Goal: Find contact information: Find contact information

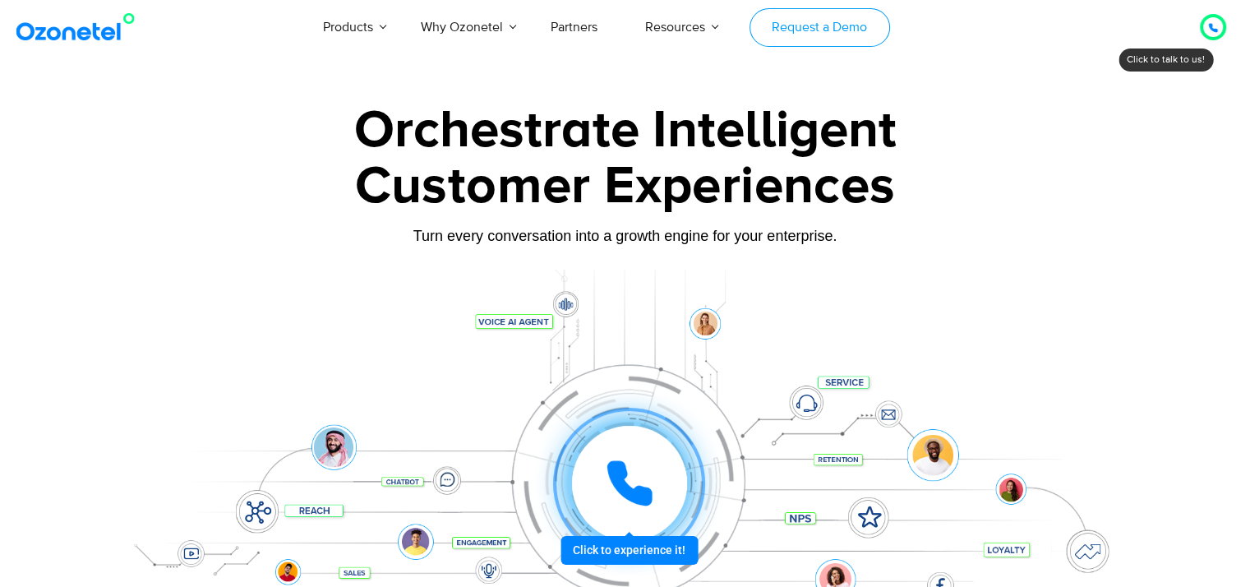
click at [846, 30] on link "Request a Demo" at bounding box center [820, 27] width 141 height 39
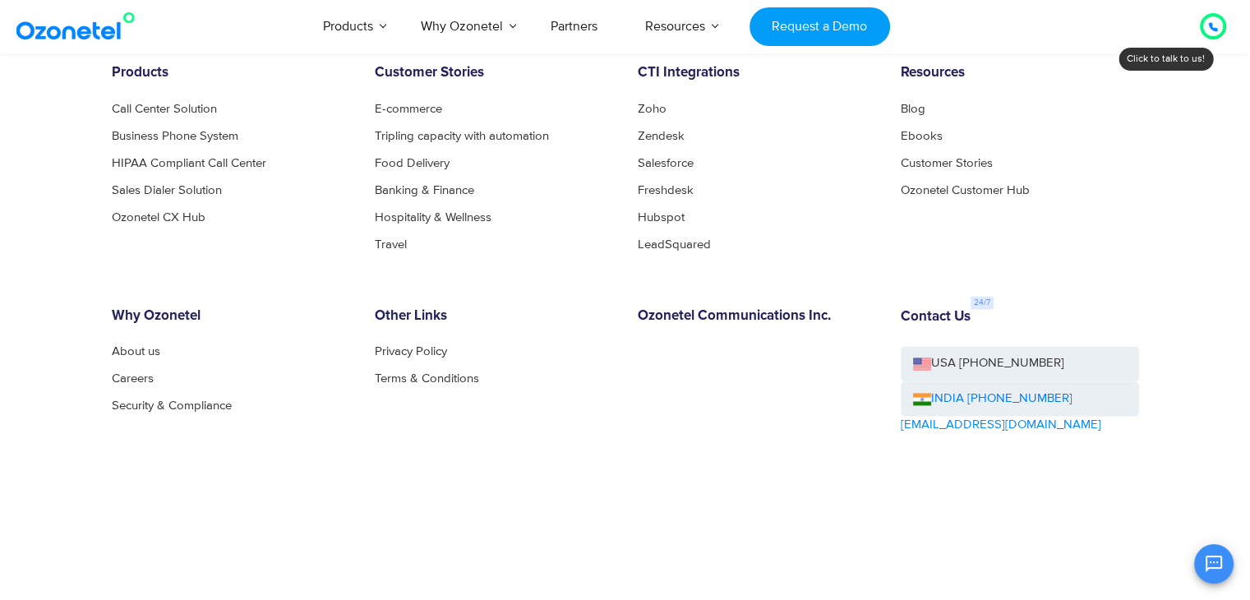
scroll to position [2635, 0]
drag, startPoint x: 1067, startPoint y: 394, endPoint x: 964, endPoint y: 402, distance: 103.1
click at [964, 402] on div "INDIA [PHONE_NUMBER]" at bounding box center [1020, 398] width 238 height 35
copy link "[PHONE_NUMBER]"
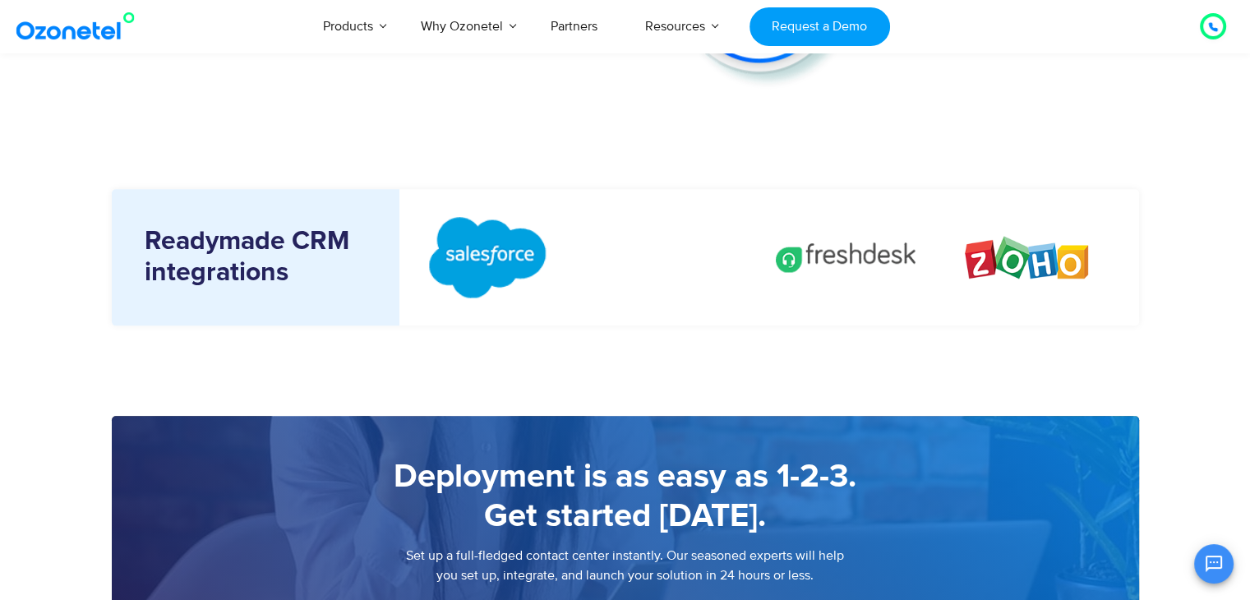
scroll to position [1900, 0]
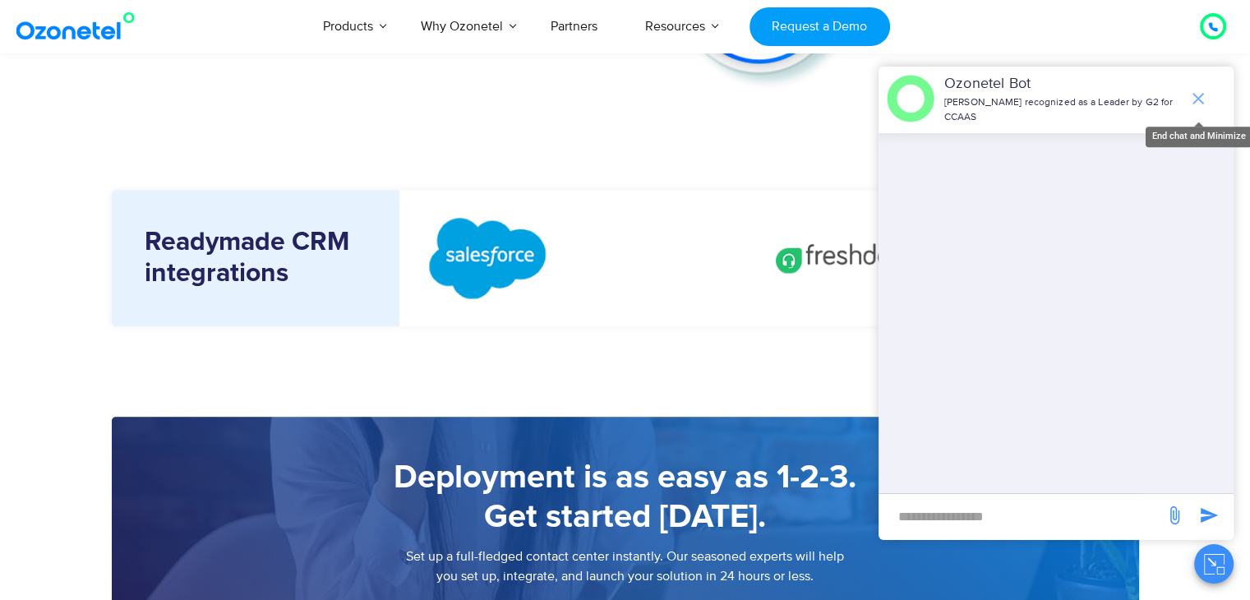
click at [1198, 94] on icon "end chat or minimize" at bounding box center [1199, 99] width 20 height 20
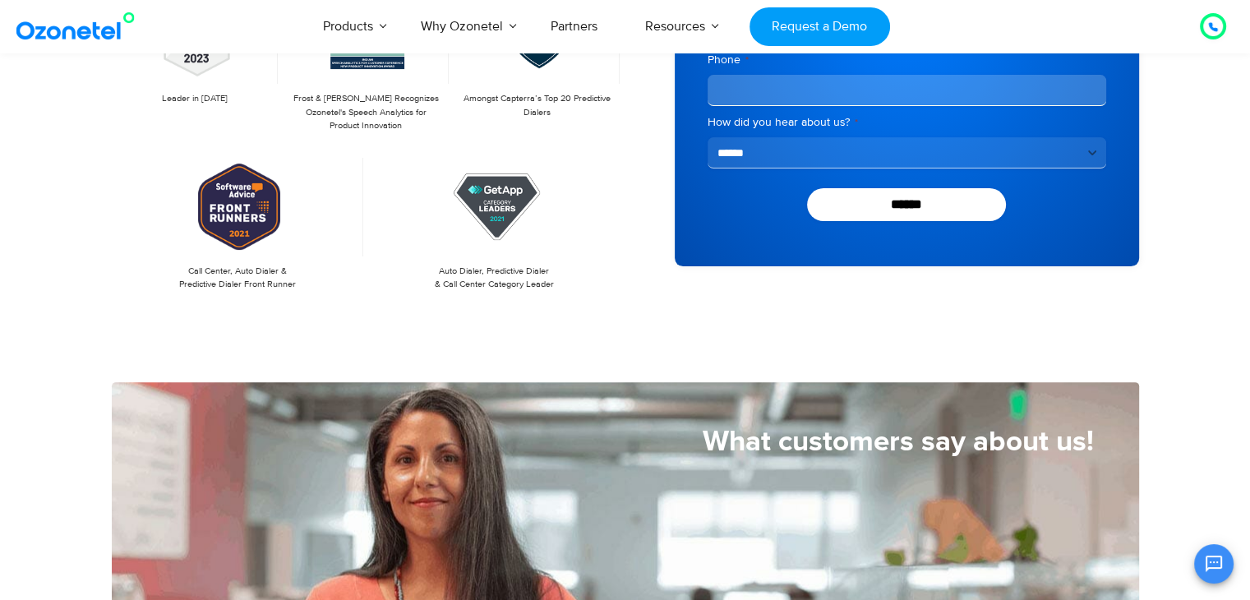
scroll to position [394, 0]
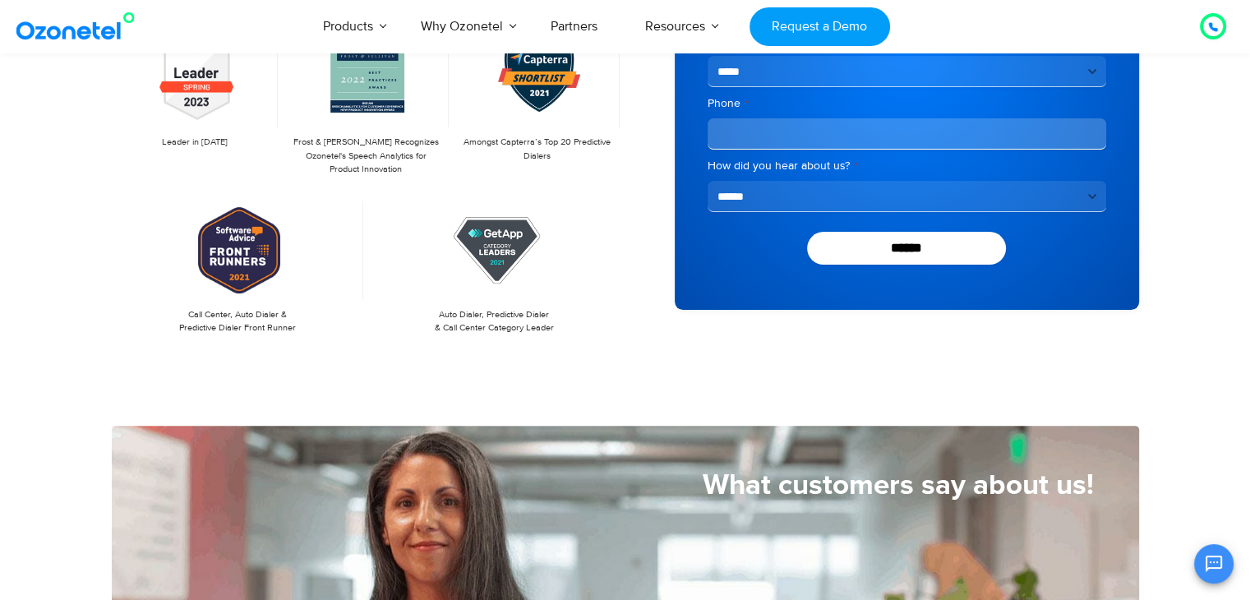
click at [86, 24] on img at bounding box center [78, 27] width 133 height 30
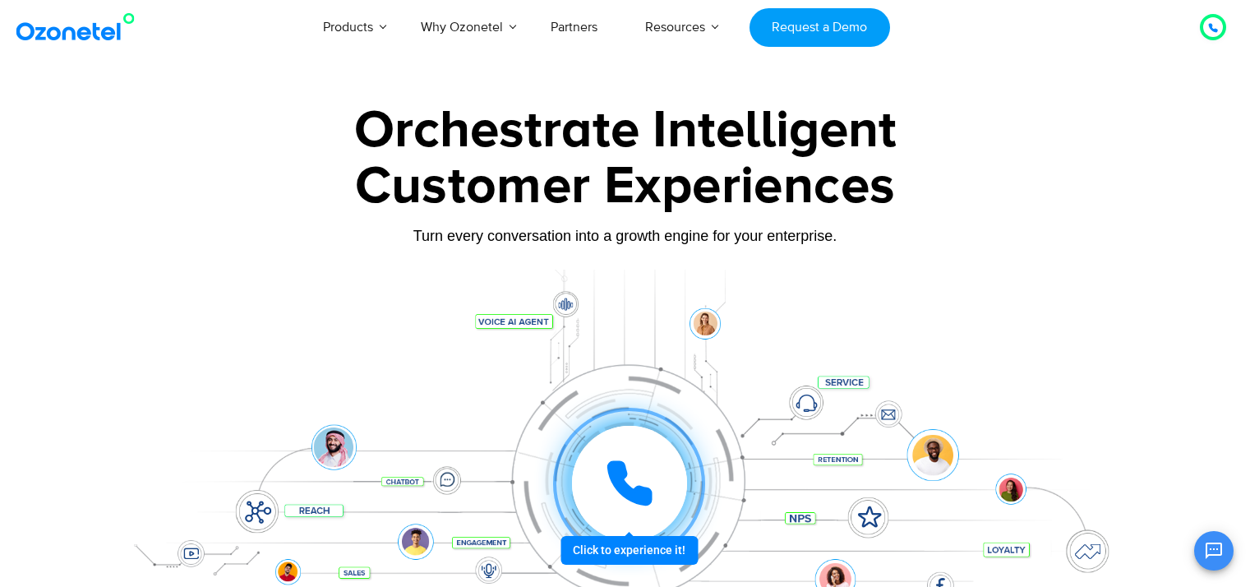
click at [1214, 552] on icon "Open chat" at bounding box center [1214, 551] width 20 height 20
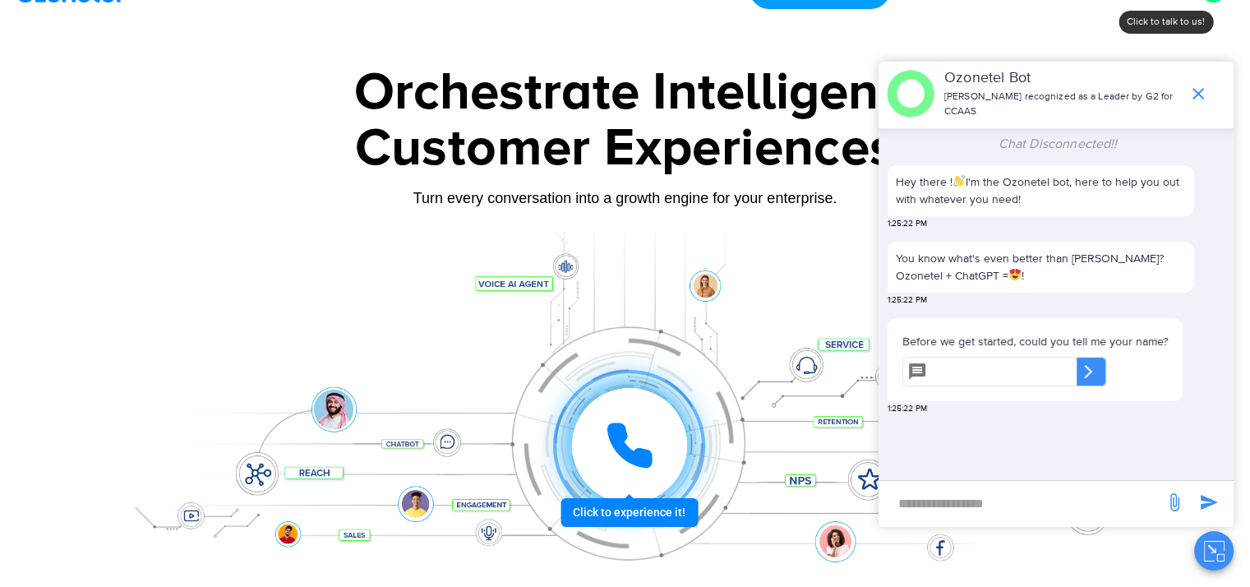
click at [975, 510] on input "new-msg-input" at bounding box center [1022, 503] width 270 height 28
type input "*********"
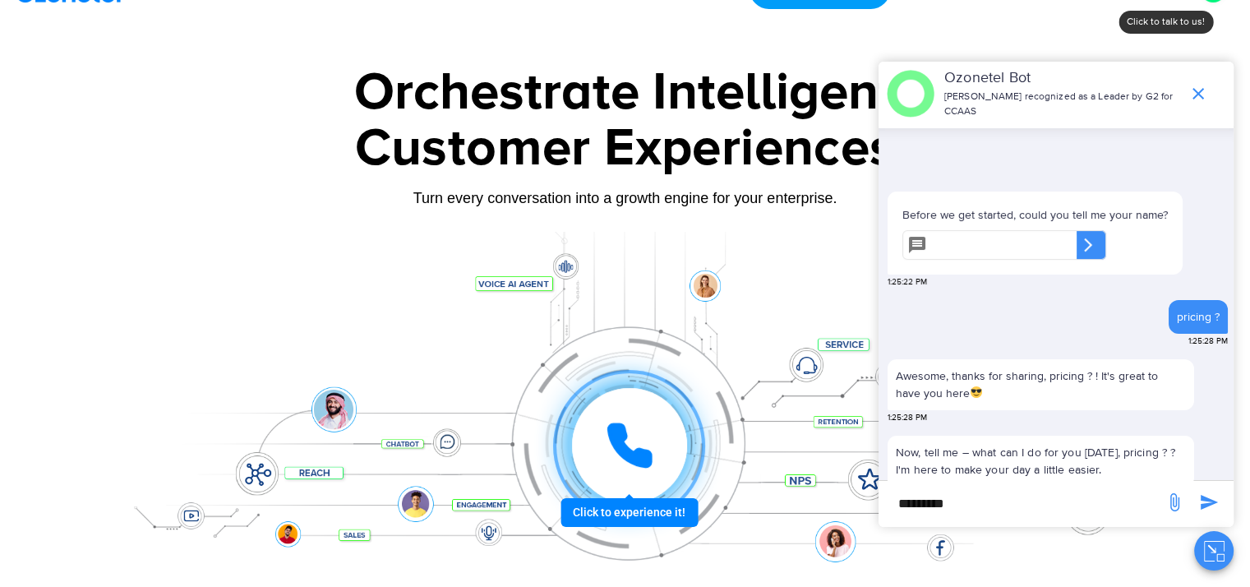
scroll to position [194, 0]
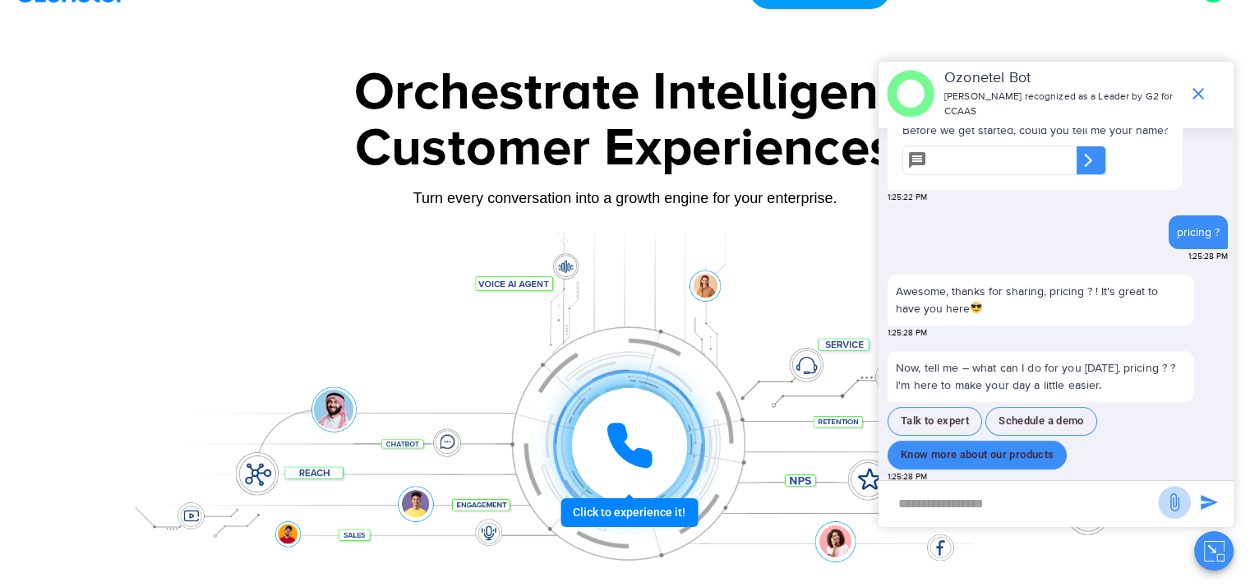
click at [960, 445] on button "Know more about our products" at bounding box center [977, 455] width 179 height 29
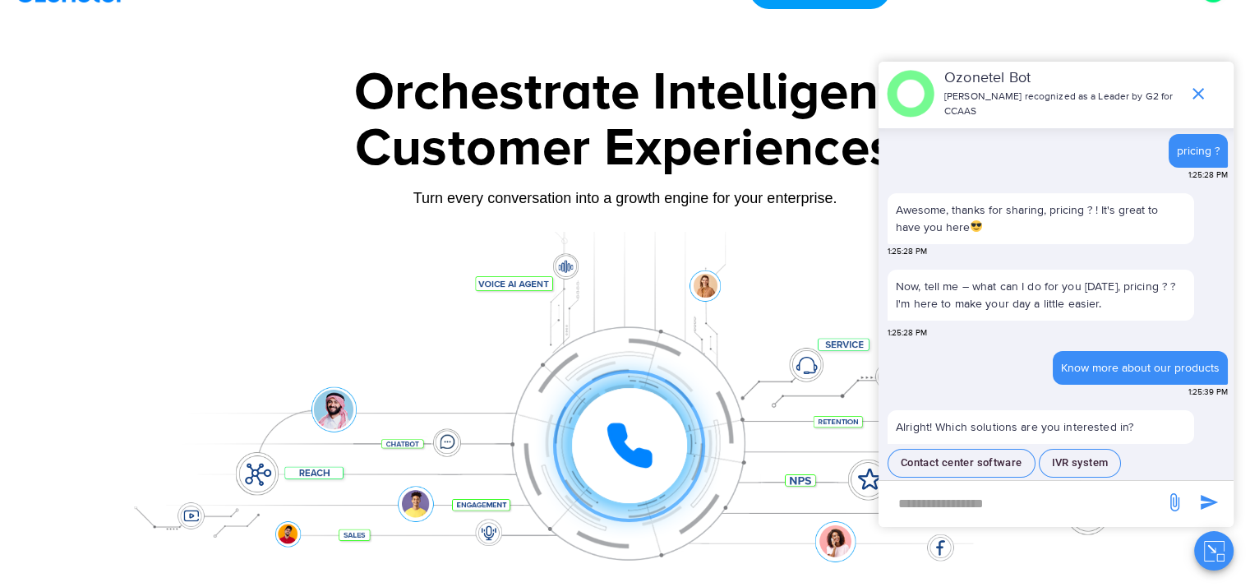
scroll to position [312, 0]
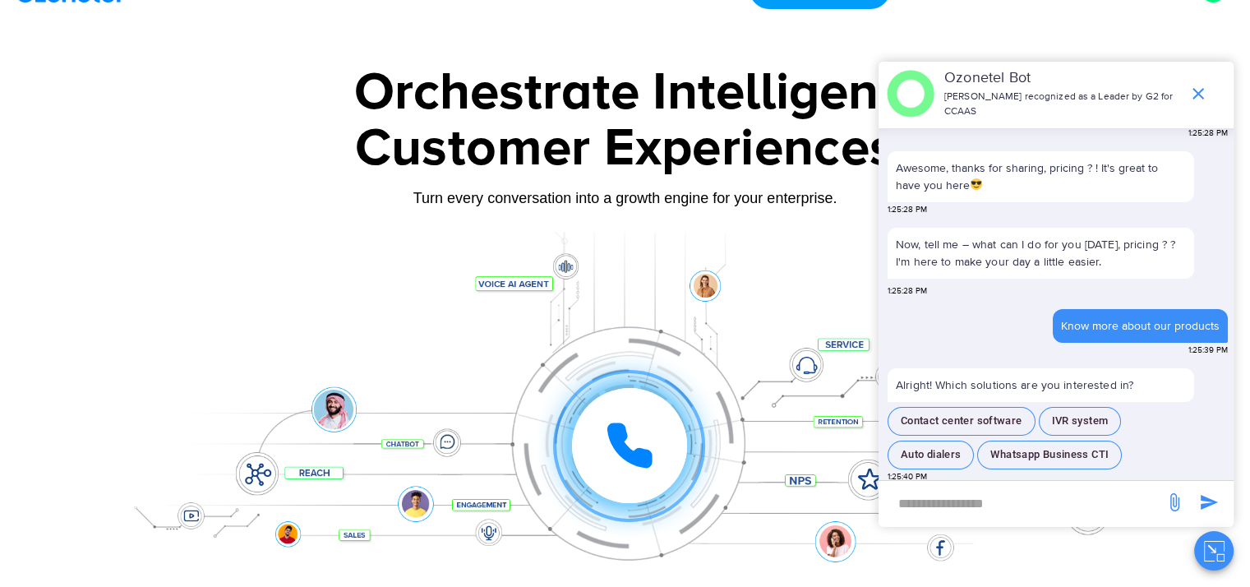
click at [1004, 504] on input "new-msg-input" at bounding box center [1022, 503] width 270 height 28
click at [1203, 84] on icon "end chat or minimize" at bounding box center [1199, 94] width 20 height 20
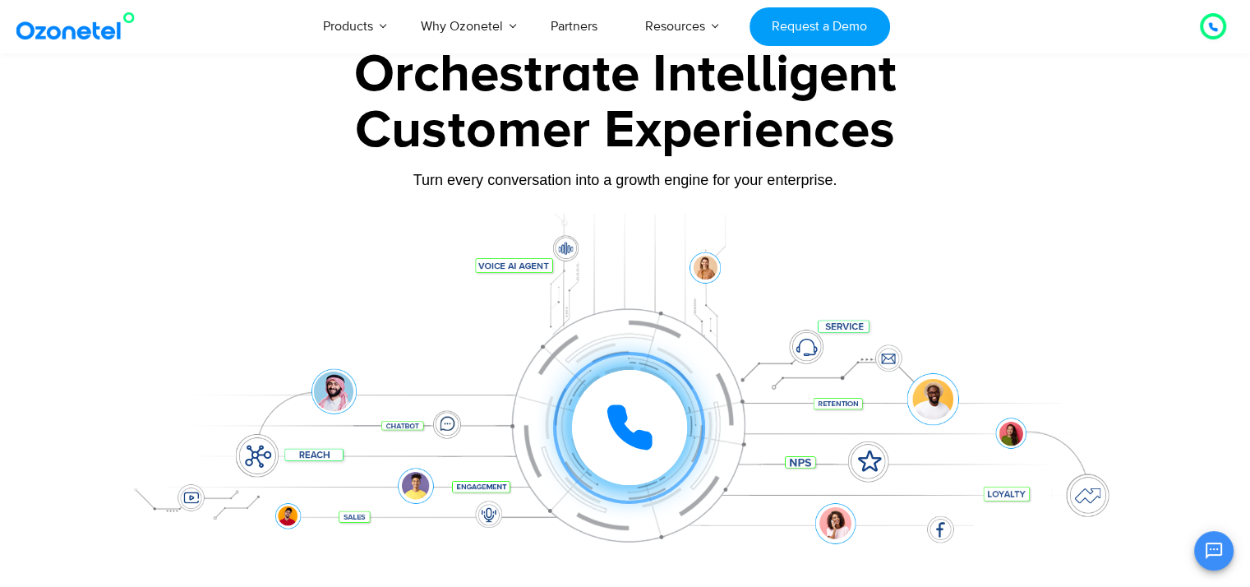
scroll to position [52, 0]
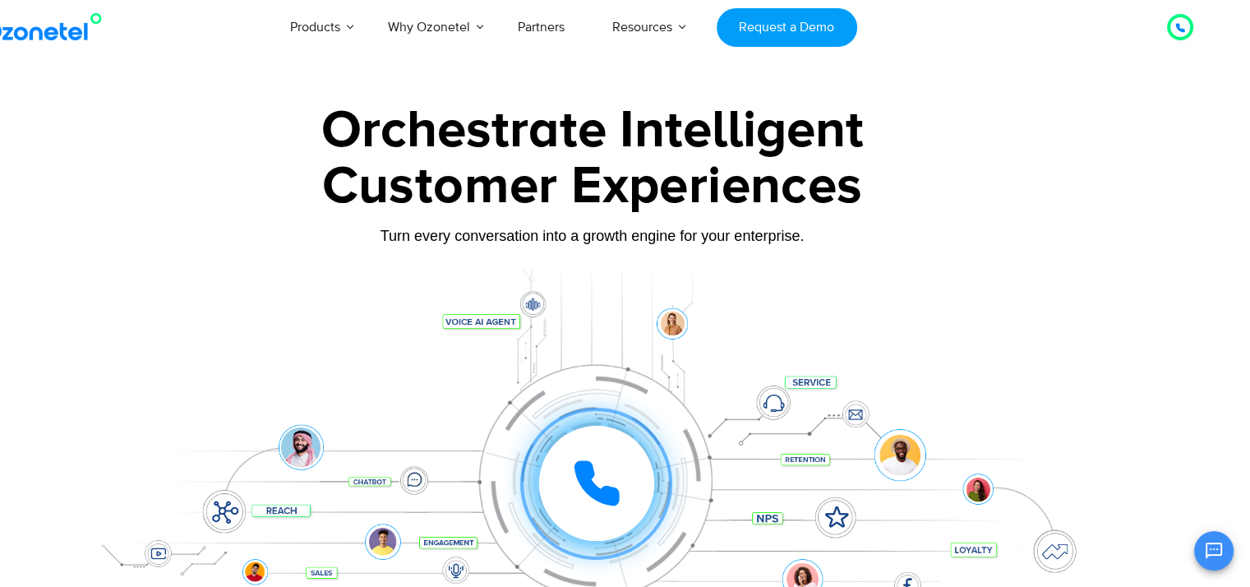
click at [1184, 33] on div at bounding box center [1180, 27] width 10 height 20
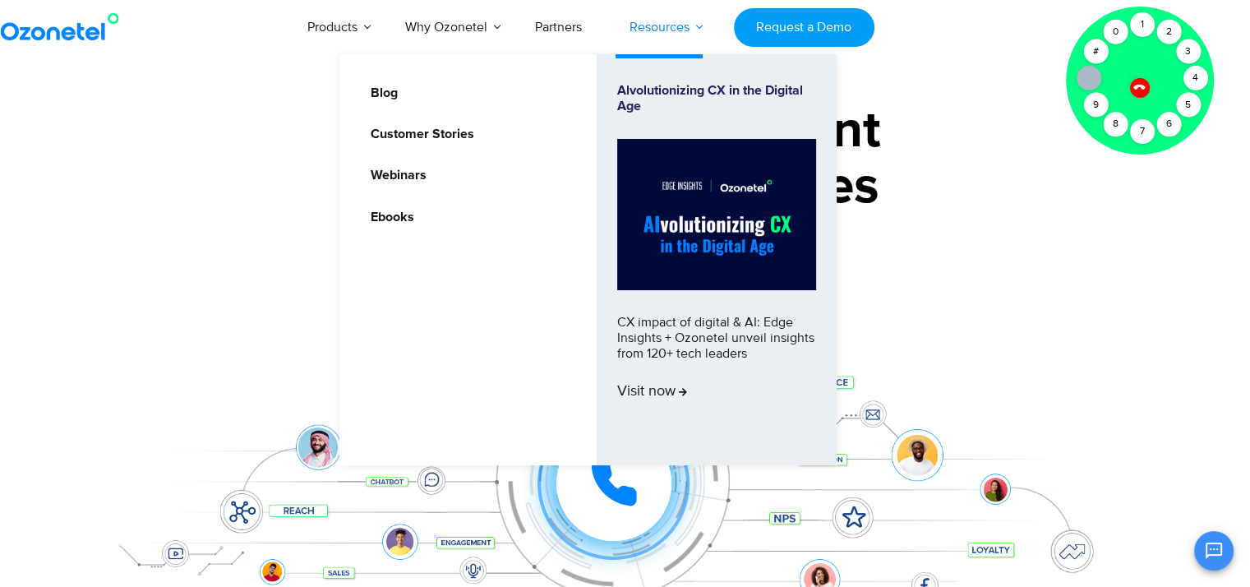
click at [687, 28] on link "Resources" at bounding box center [660, 27] width 108 height 54
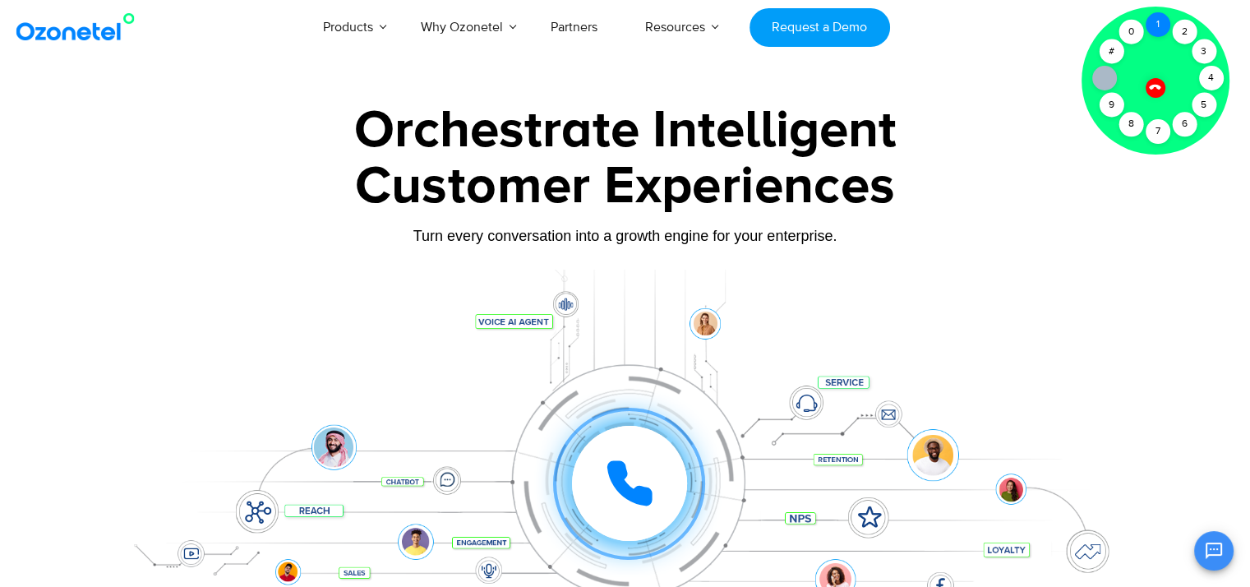
click at [1154, 28] on div "1" at bounding box center [1158, 24] width 25 height 25
drag, startPoint x: 1152, startPoint y: 83, endPoint x: 1058, endPoint y: 205, distance: 154.7
click at [1155, 81] on icon at bounding box center [1155, 87] width 14 height 14
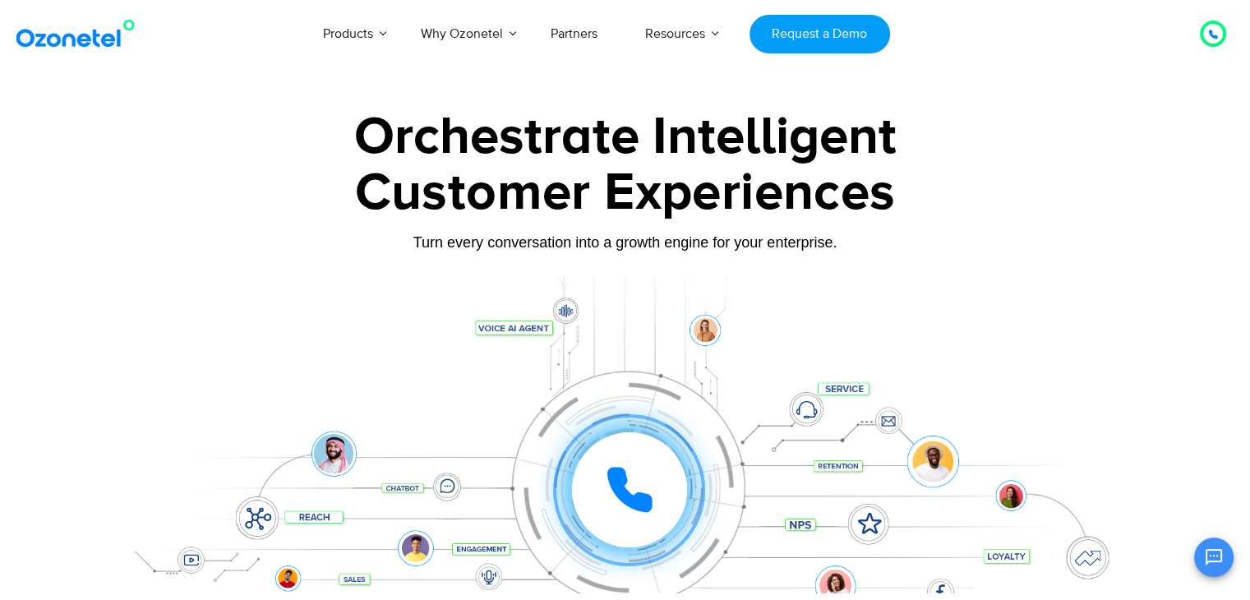
scroll to position [131, 0]
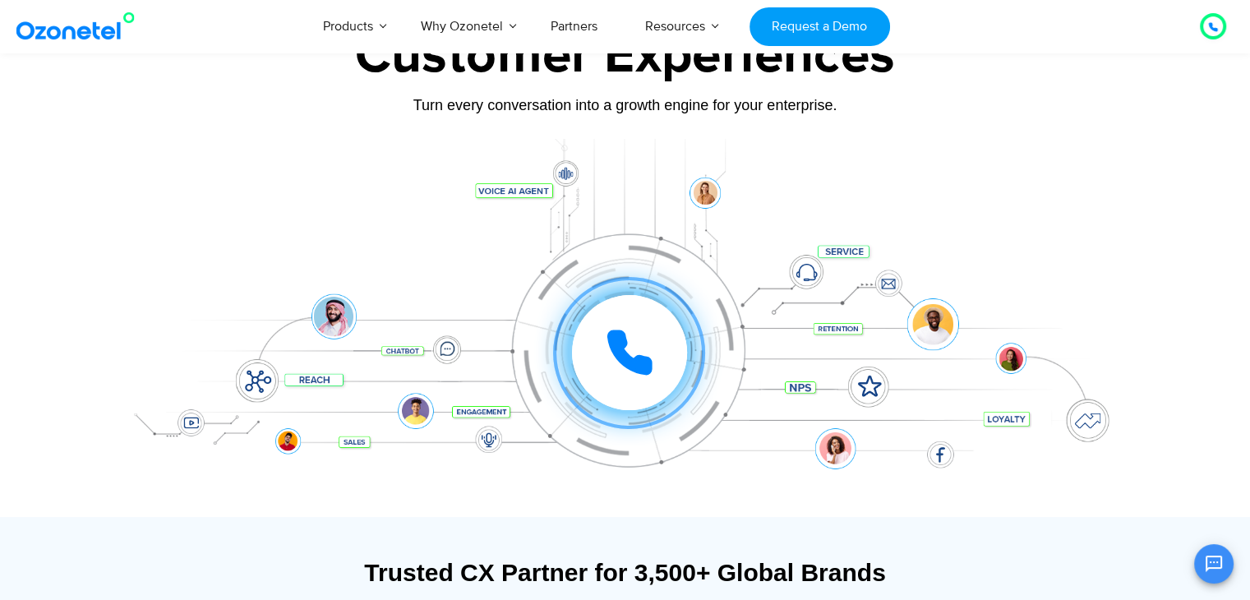
click at [625, 342] on icon at bounding box center [629, 352] width 41 height 41
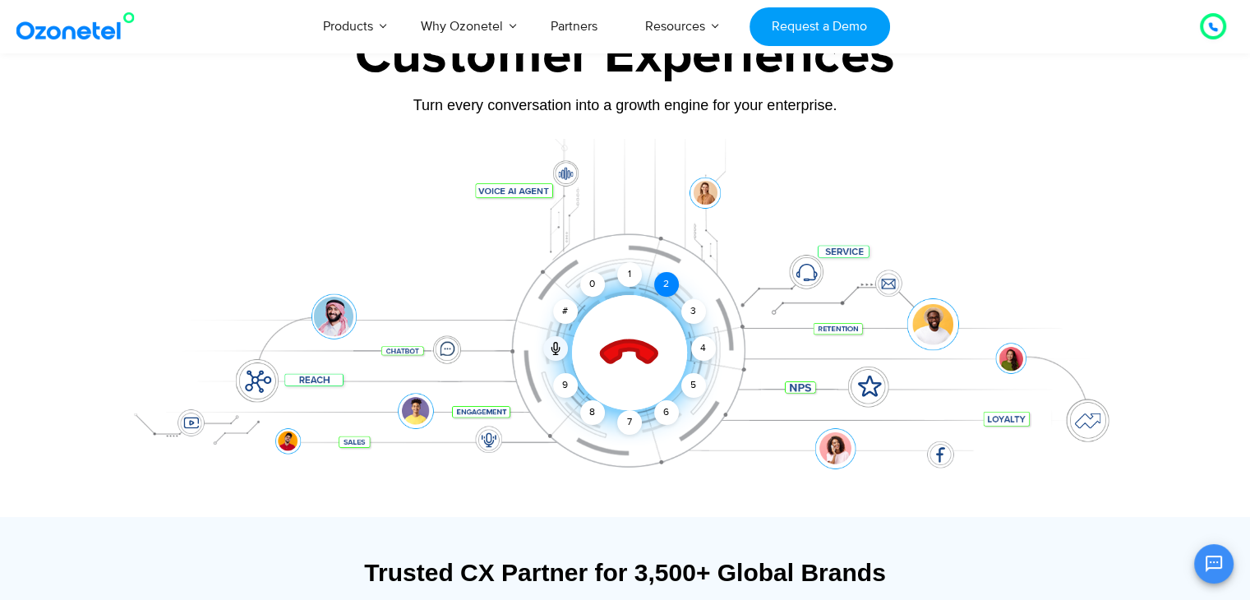
click at [664, 281] on div "2" at bounding box center [666, 284] width 25 height 25
click at [556, 346] on icon at bounding box center [555, 346] width 3 height 7
click at [558, 347] on icon at bounding box center [555, 348] width 13 height 13
drag, startPoint x: 612, startPoint y: 372, endPoint x: 610, endPoint y: 403, distance: 30.5
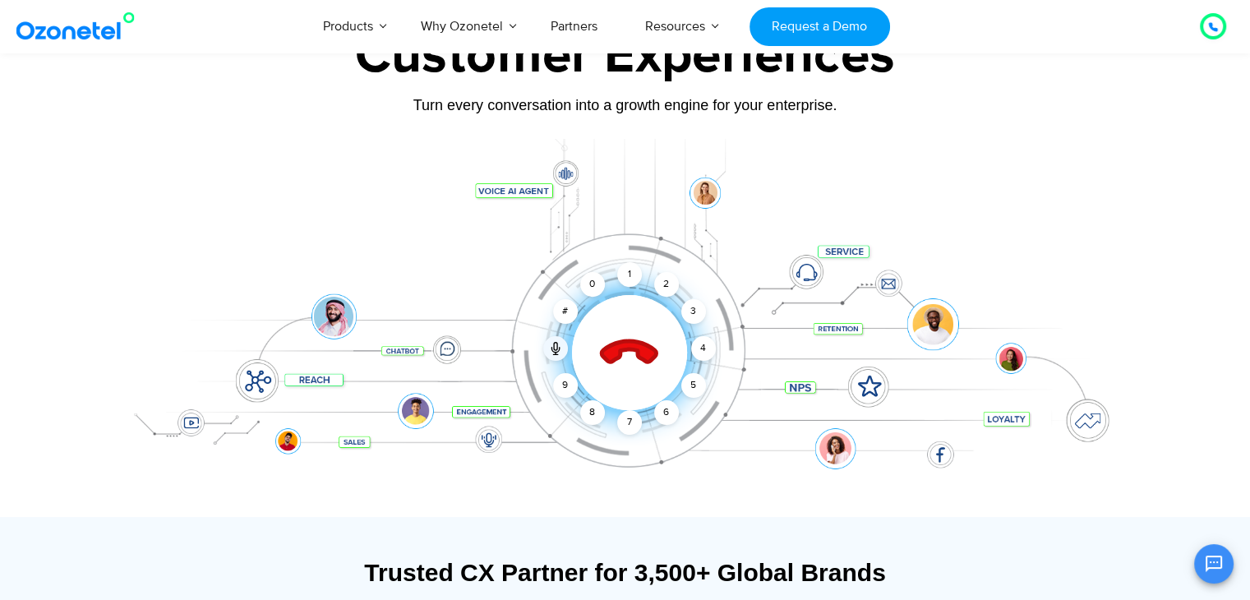
click at [610, 403] on div at bounding box center [629, 352] width 163 height 163
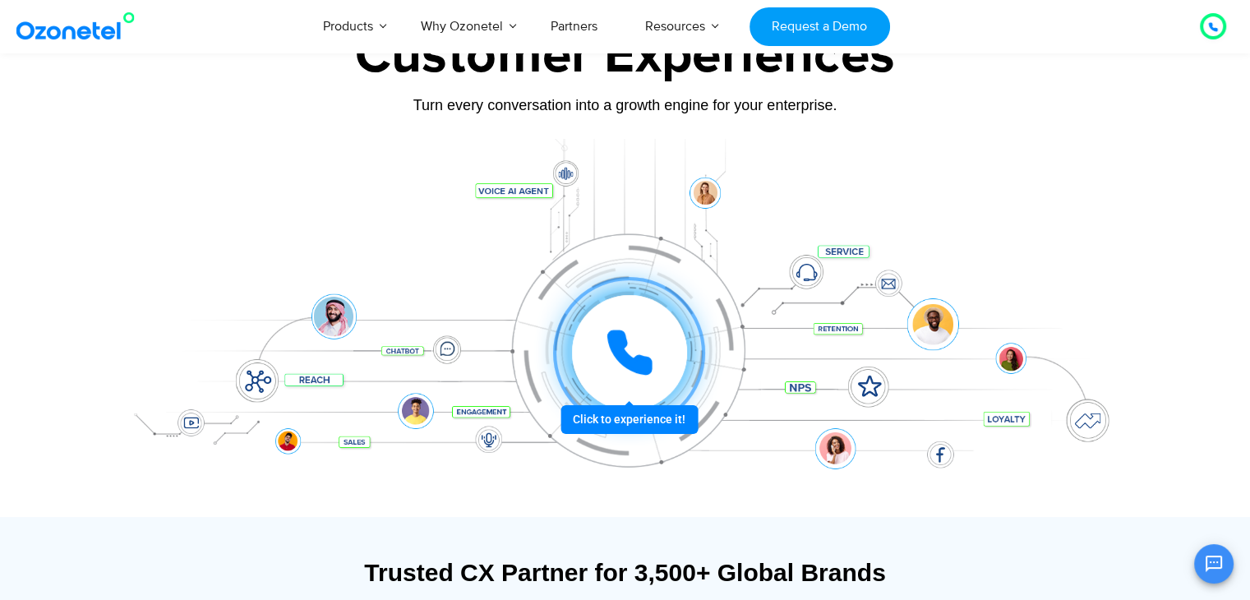
click at [625, 362] on icon at bounding box center [629, 352] width 41 height 41
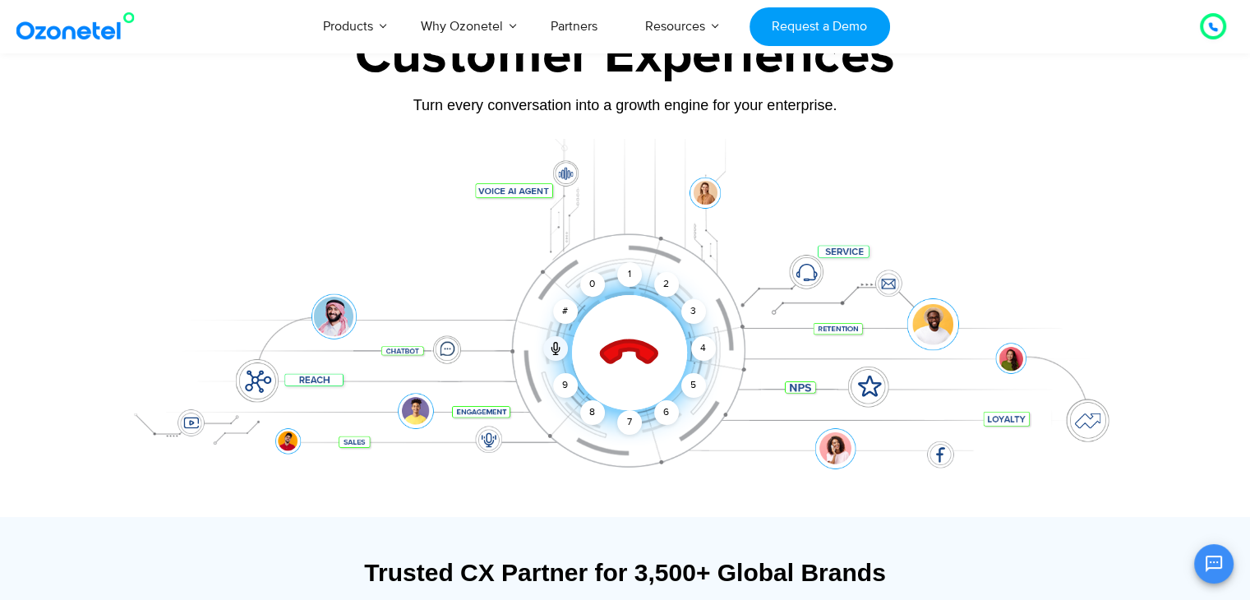
click at [622, 361] on icon at bounding box center [629, 353] width 70 height 70
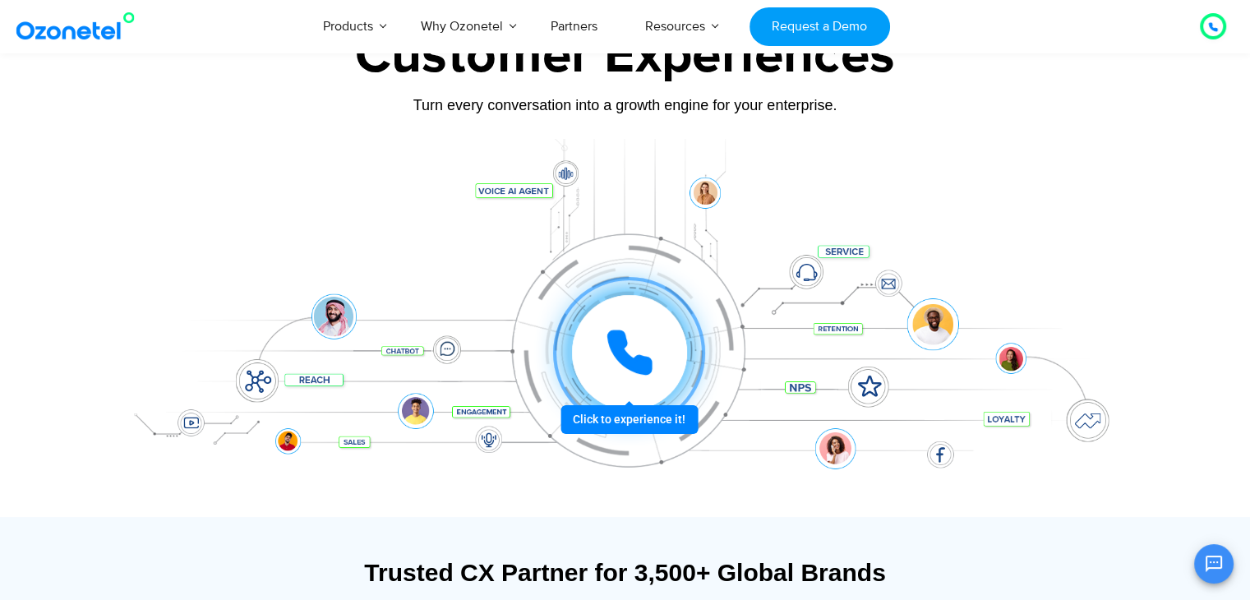
click at [622, 361] on icon at bounding box center [629, 352] width 41 height 41
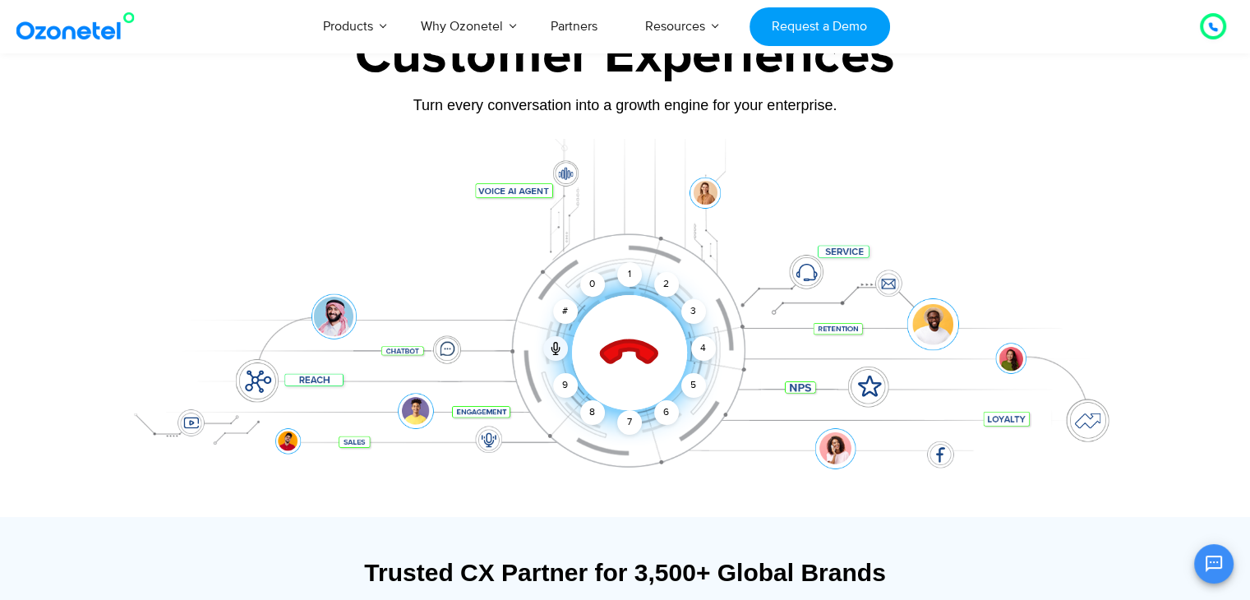
click at [622, 361] on icon at bounding box center [629, 353] width 70 height 70
